Goal: Information Seeking & Learning: Compare options

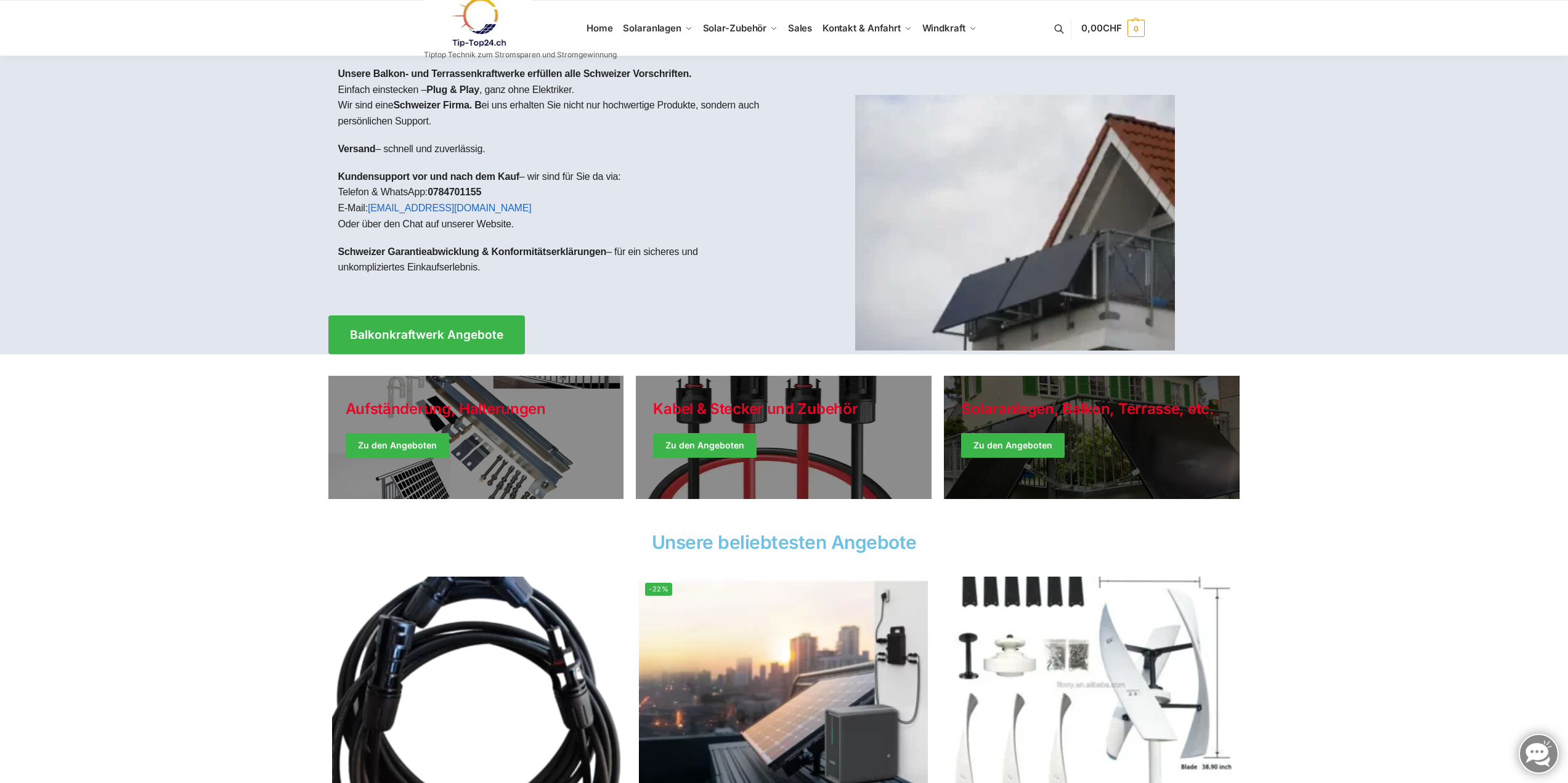
click at [1036, 448] on link "Winter Jackets" at bounding box center [1092, 437] width 296 height 123
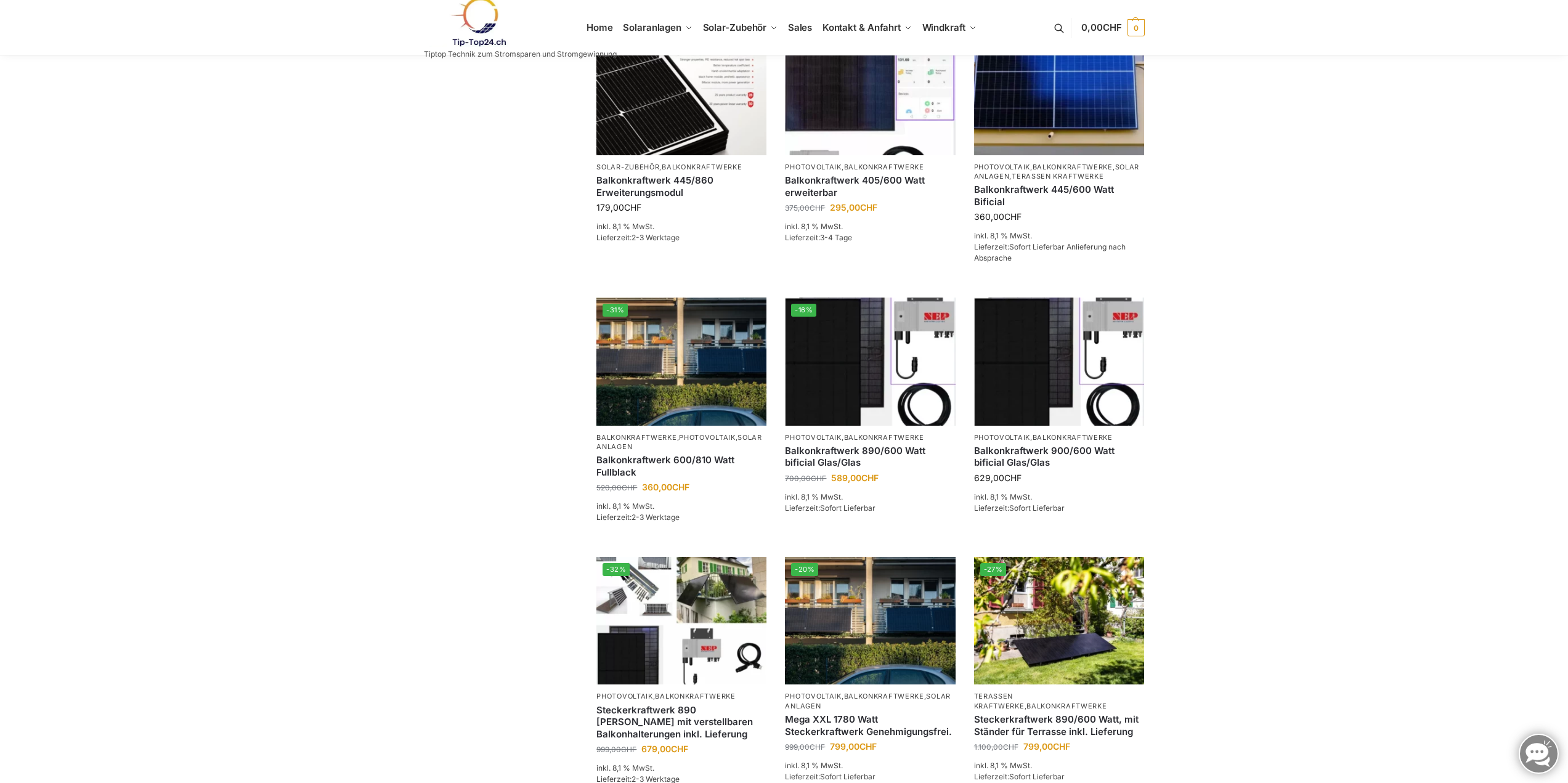
scroll to position [308, 0]
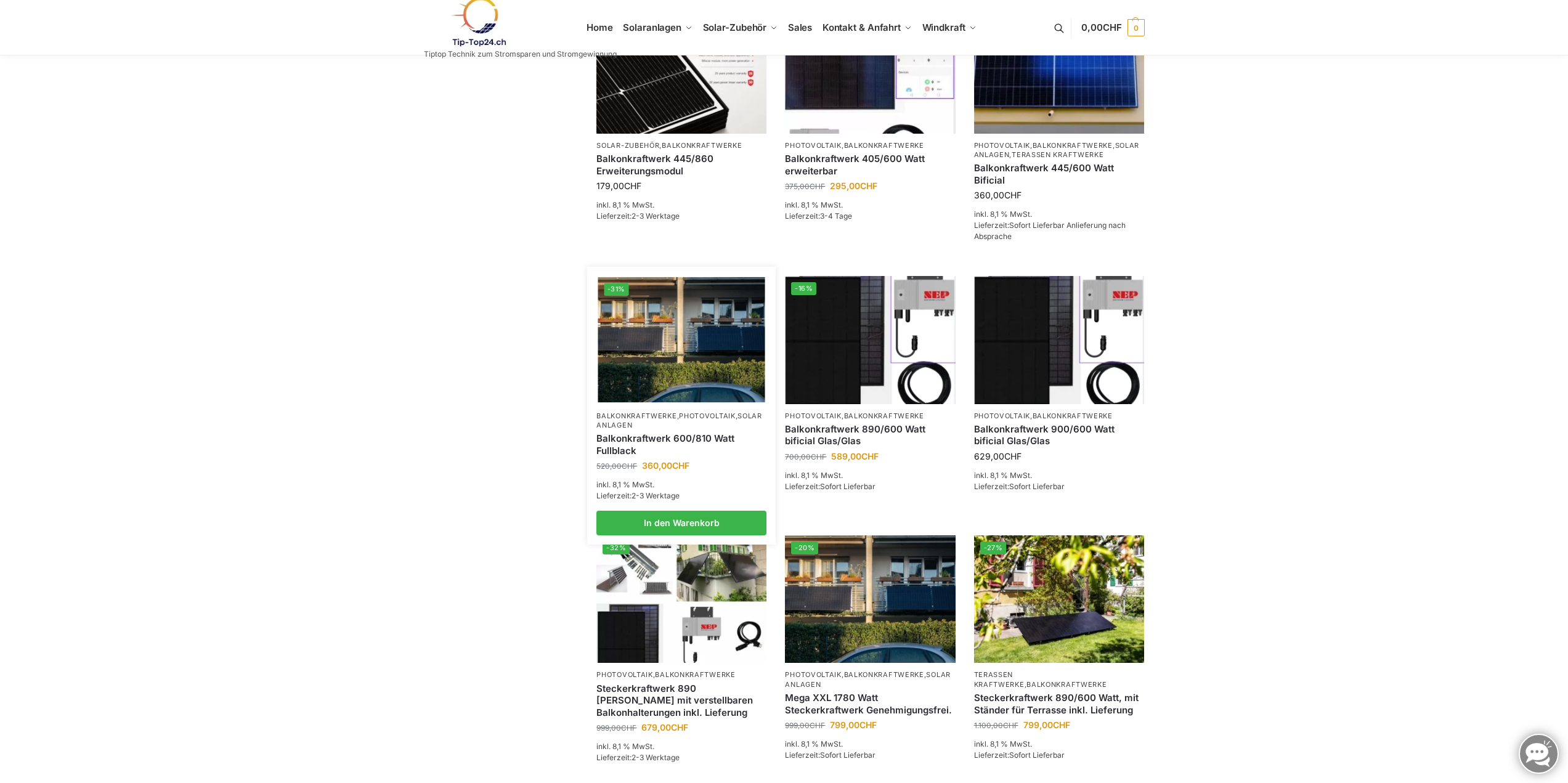
click at [710, 454] on link "Balkonkraftwerk 600/810 Watt Fullblack" at bounding box center [681, 444] width 170 height 24
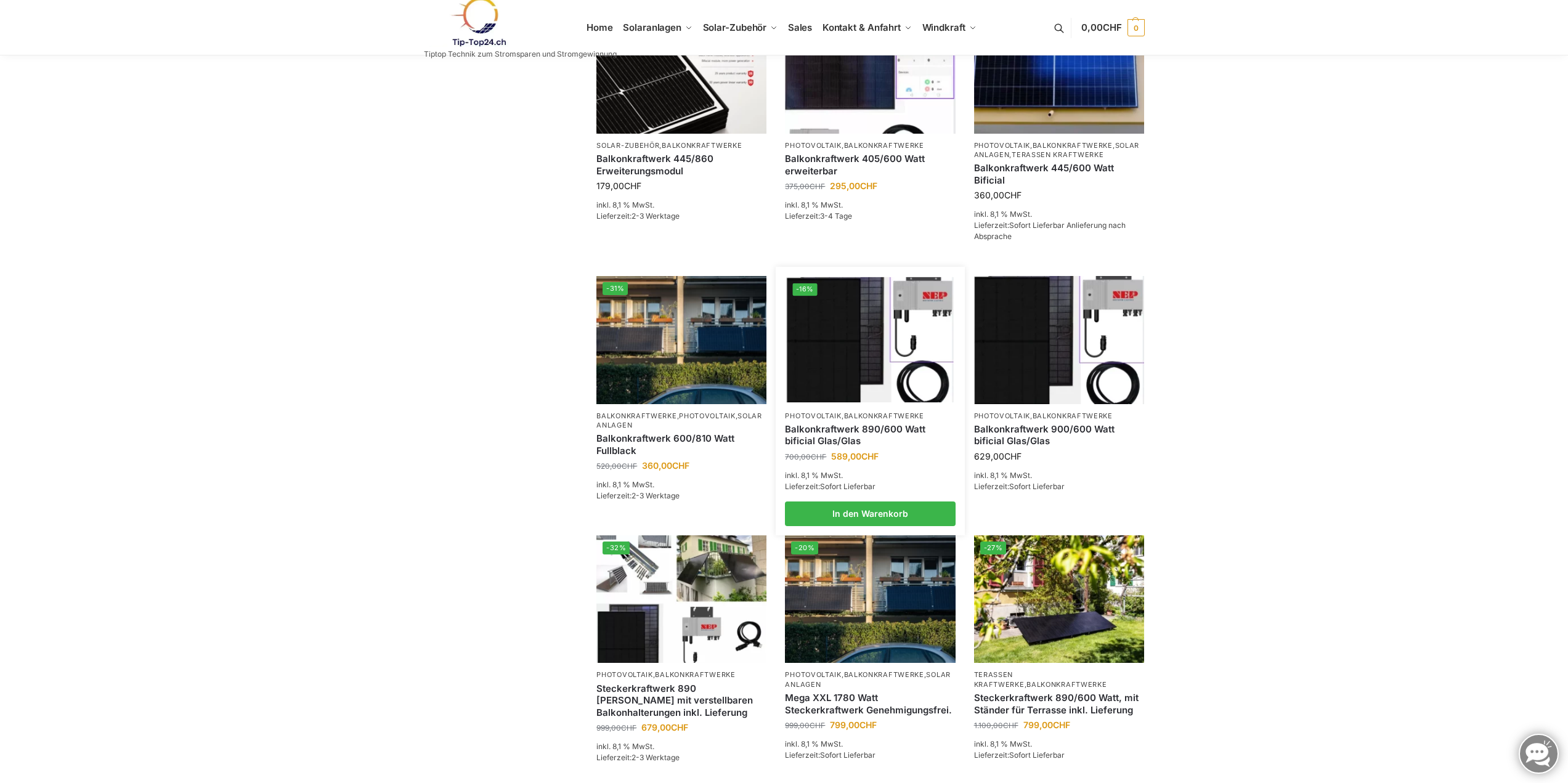
click at [879, 440] on link "Balkonkraftwerk 890/600 Watt bificial Glas/Glas" at bounding box center [870, 435] width 170 height 24
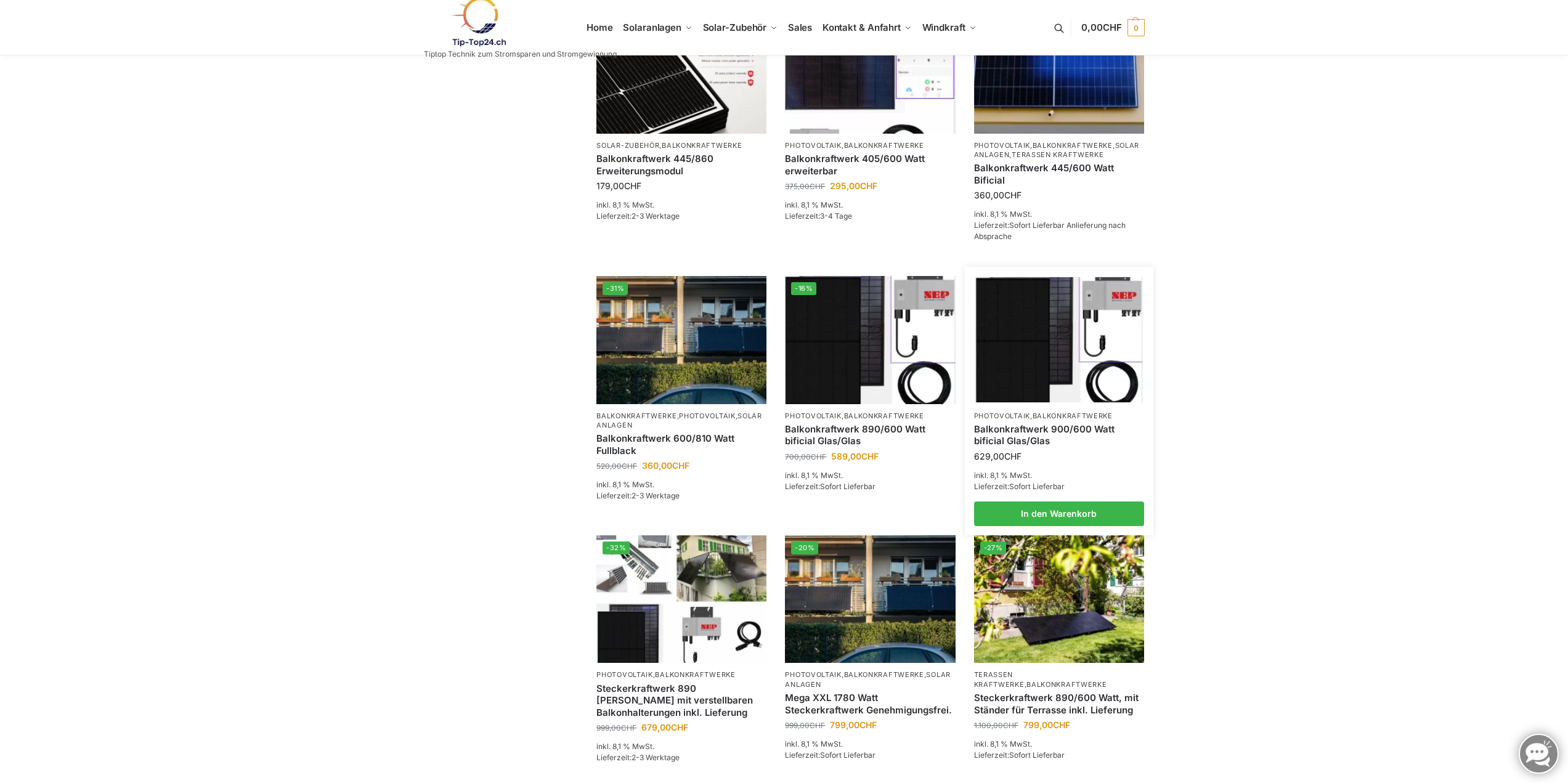
click at [1038, 447] on link "Balkonkraftwerk 900/600 Watt bificial Glas/Glas" at bounding box center [1059, 435] width 170 height 24
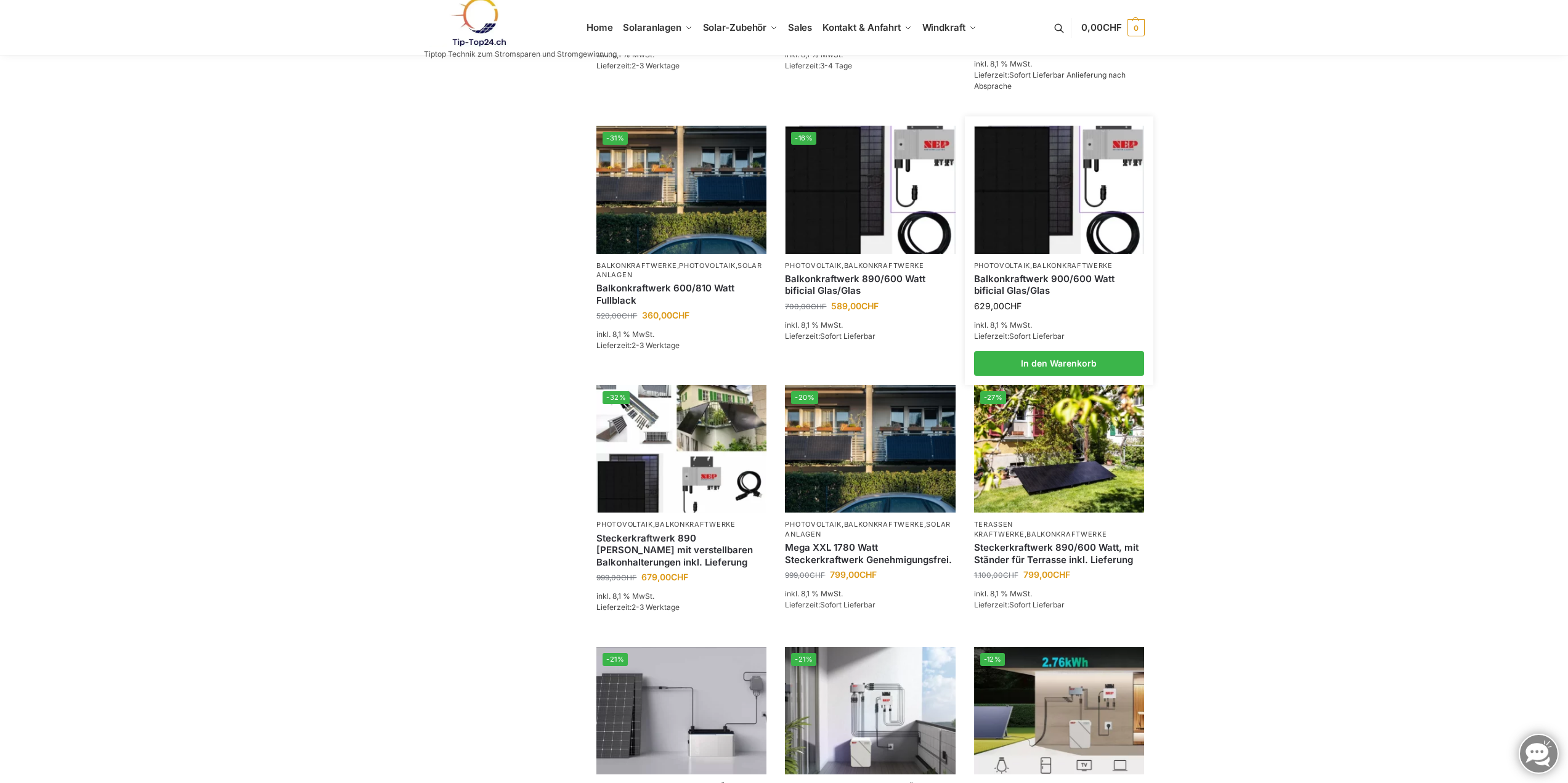
scroll to position [493, 0]
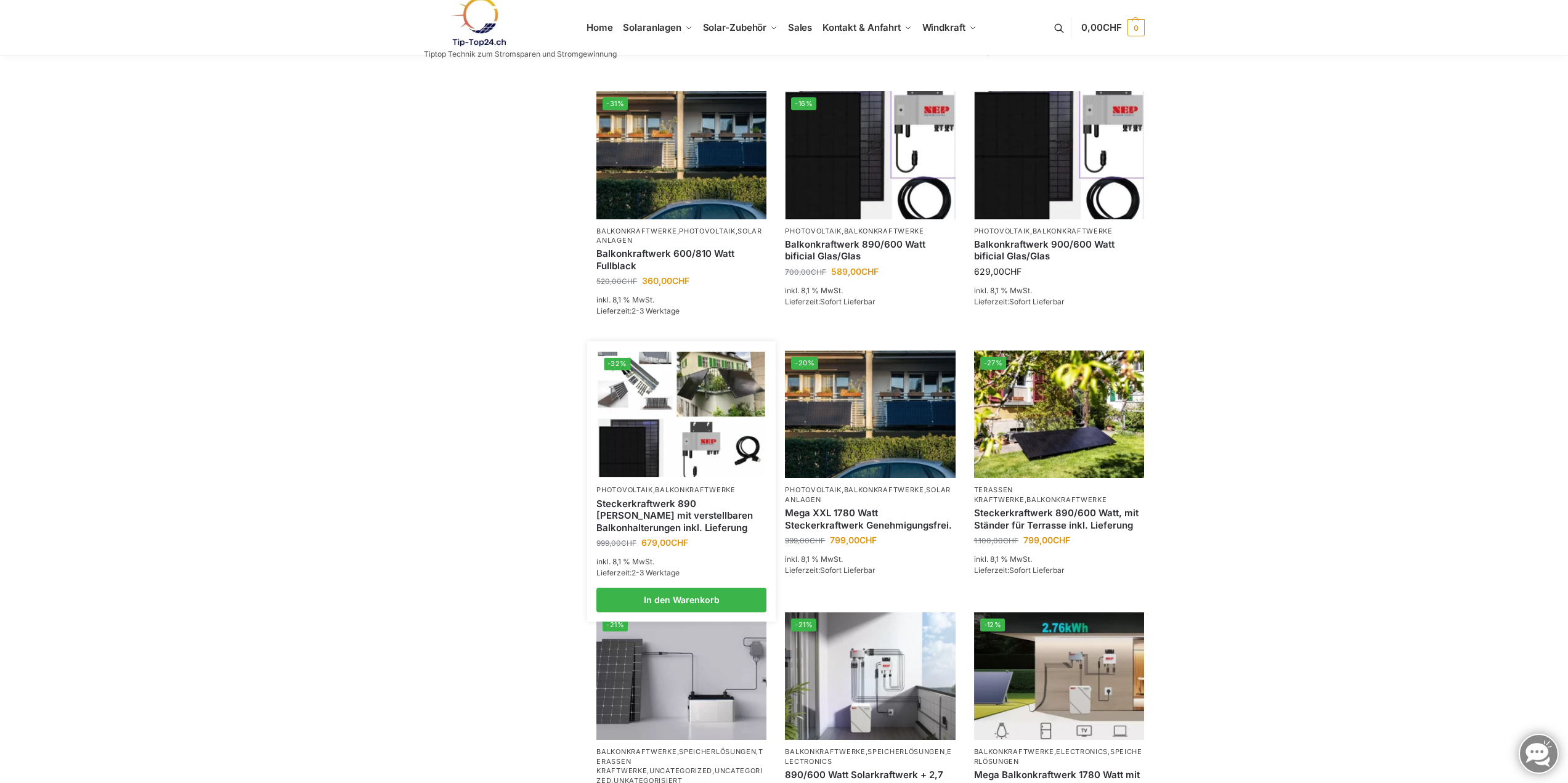
click at [690, 525] on link "Steckerkraftwerk 890 [PERSON_NAME] mit verstellbaren Balkonhalterungen inkl. Li…" at bounding box center [681, 516] width 170 height 36
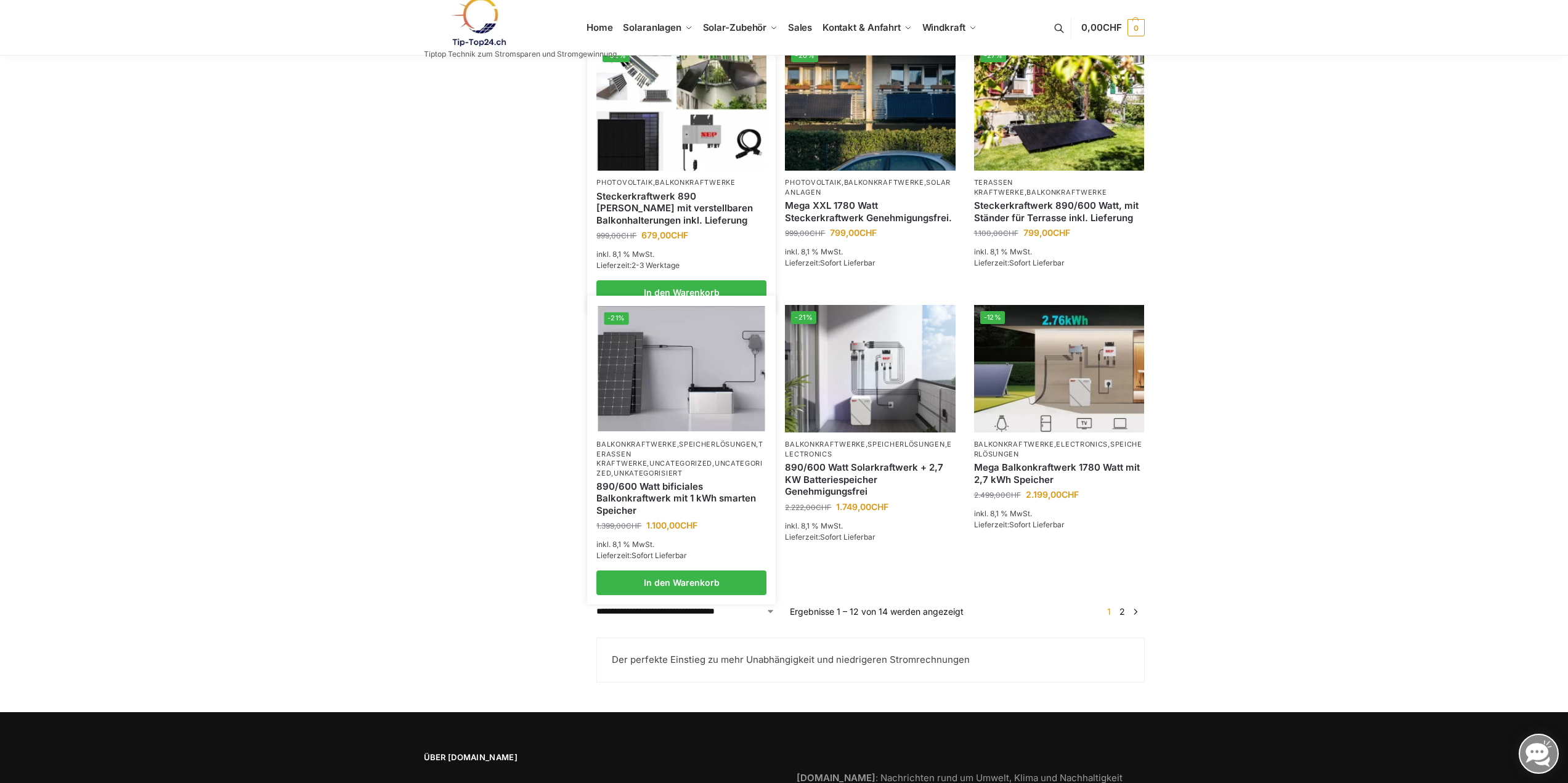
scroll to position [801, 0]
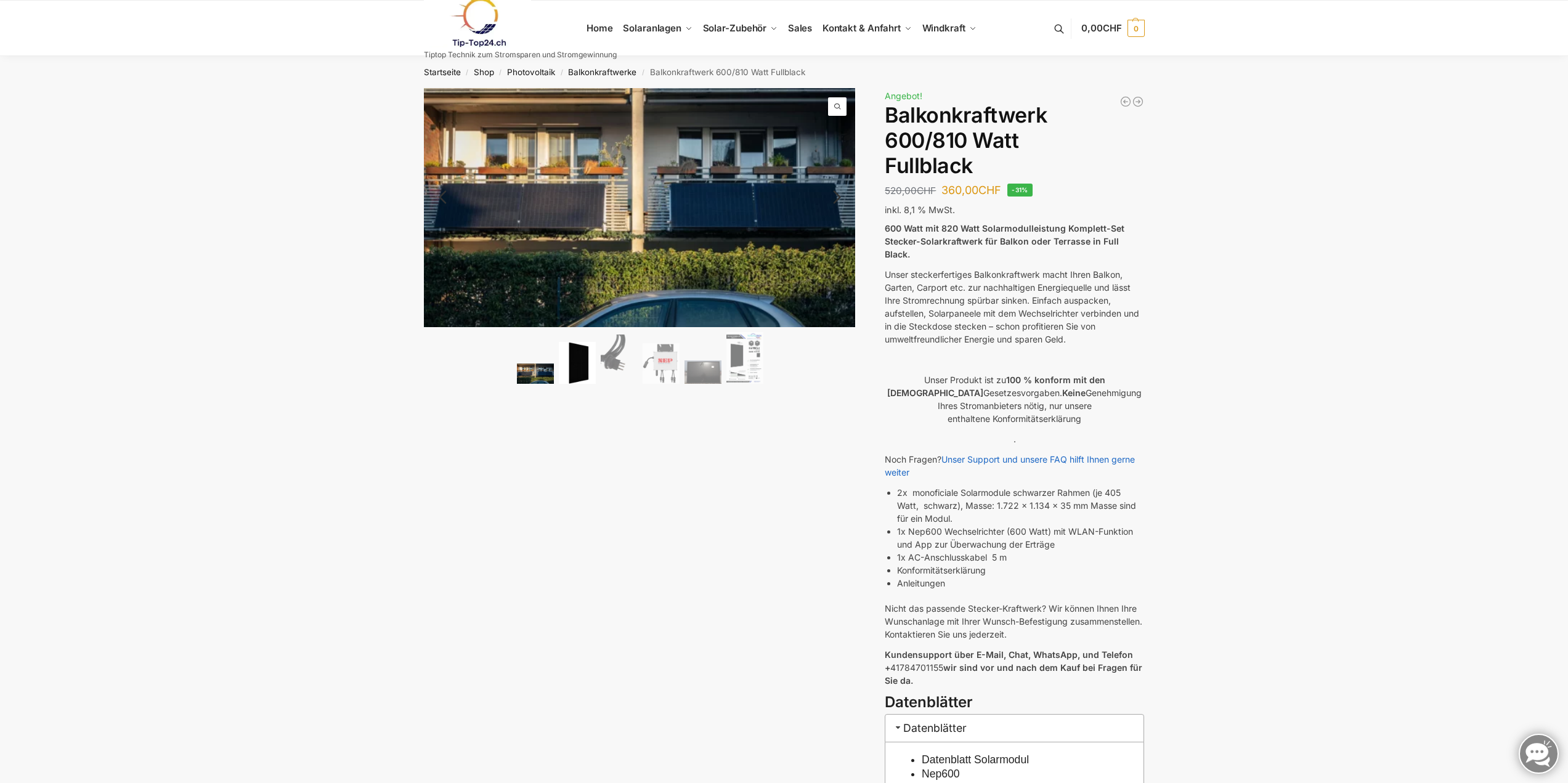
click at [586, 365] on img at bounding box center [577, 363] width 37 height 43
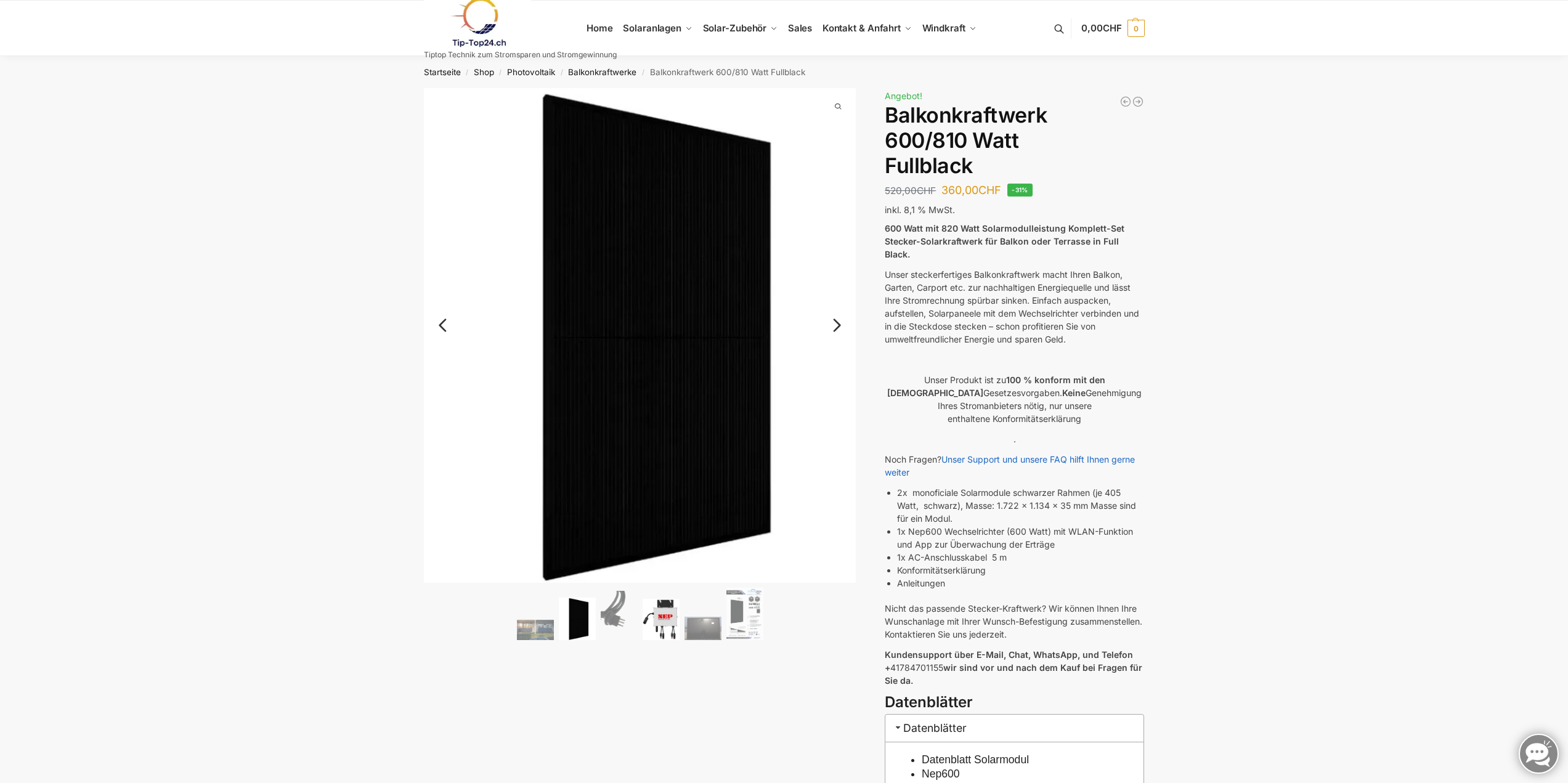
click at [657, 614] on img at bounding box center [661, 619] width 37 height 41
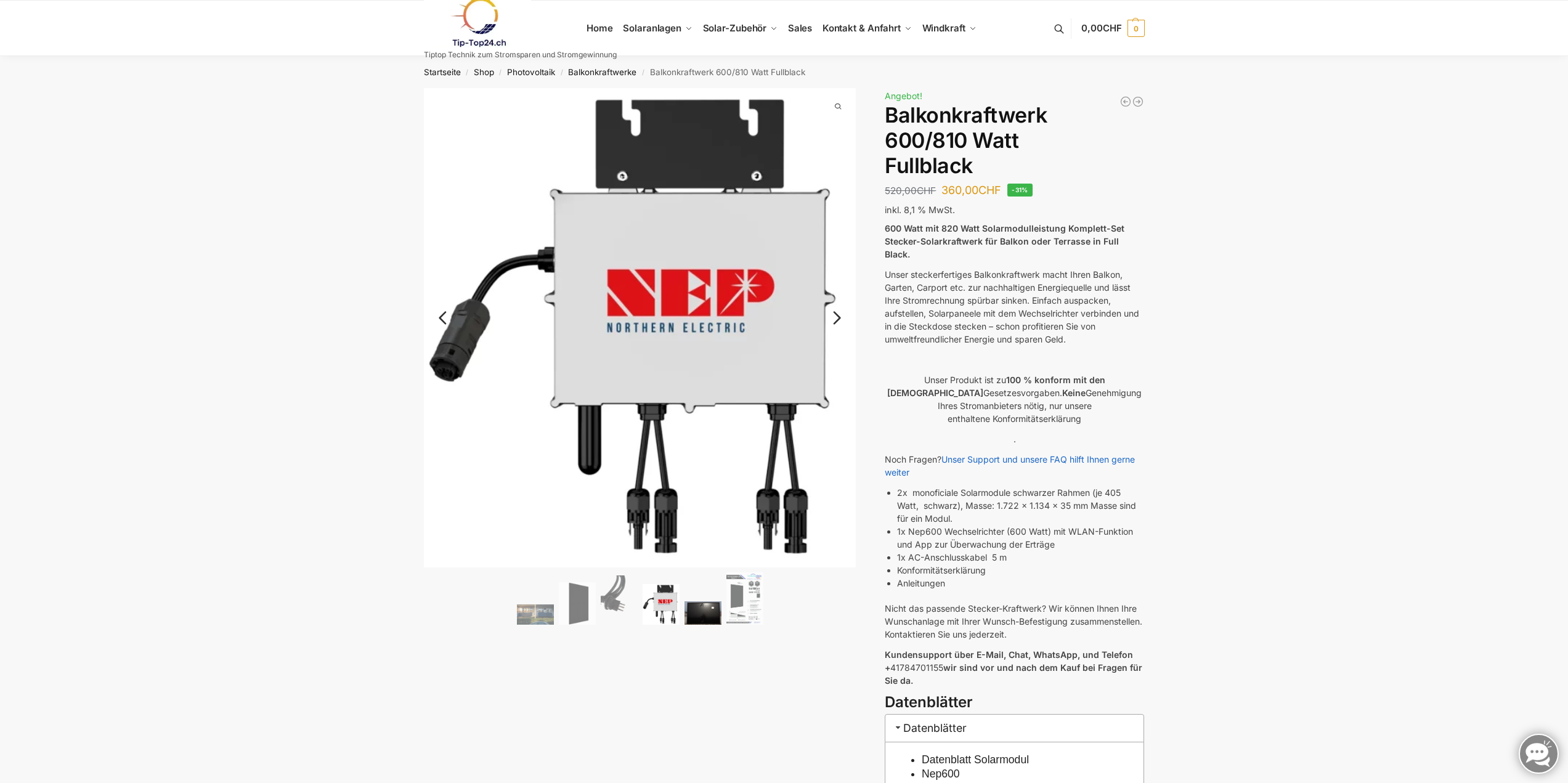
click at [710, 609] on img at bounding box center [703, 612] width 37 height 23
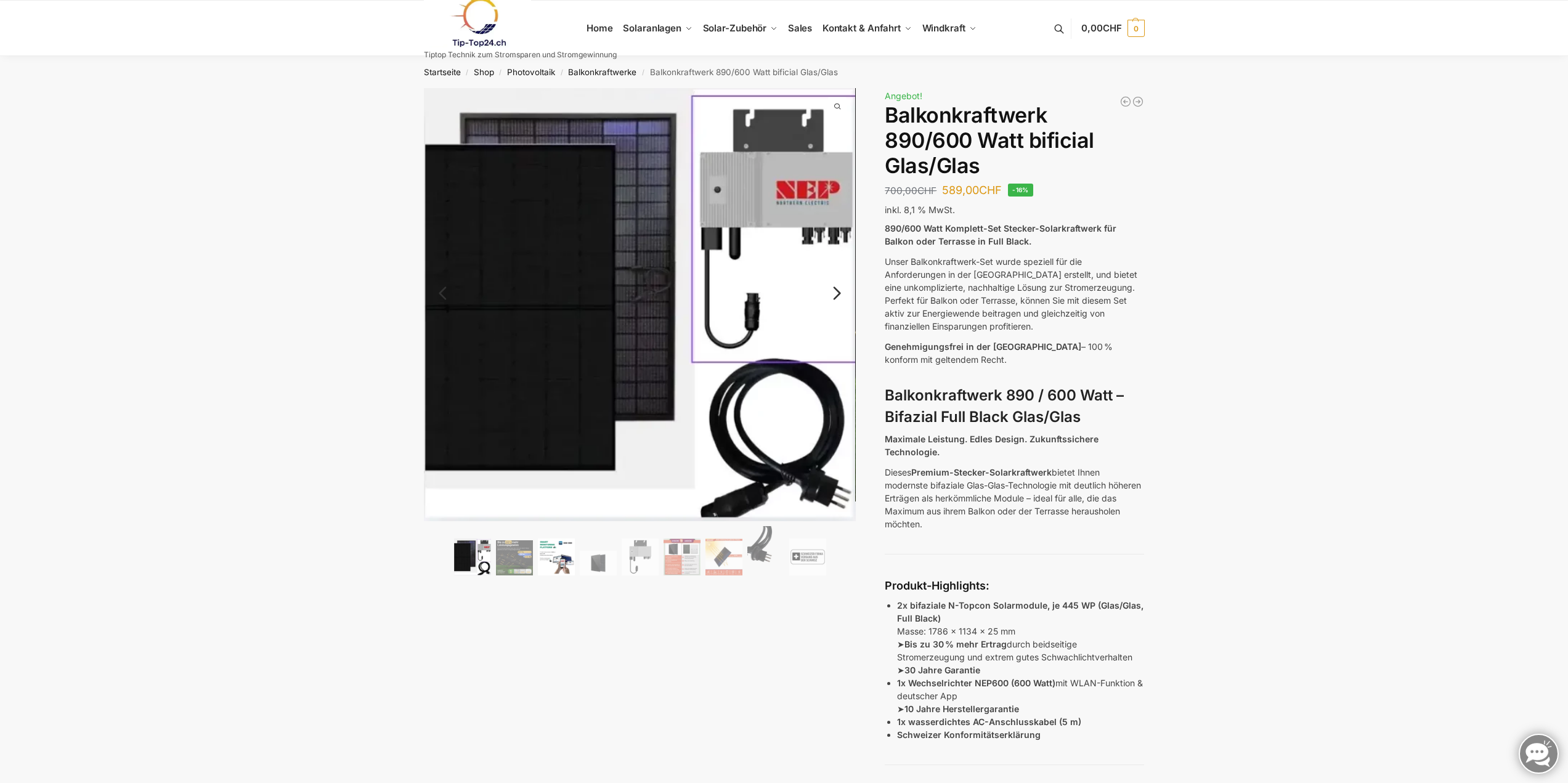
click at [563, 563] on img at bounding box center [556, 557] width 37 height 37
